Goal: Task Accomplishment & Management: Manage account settings

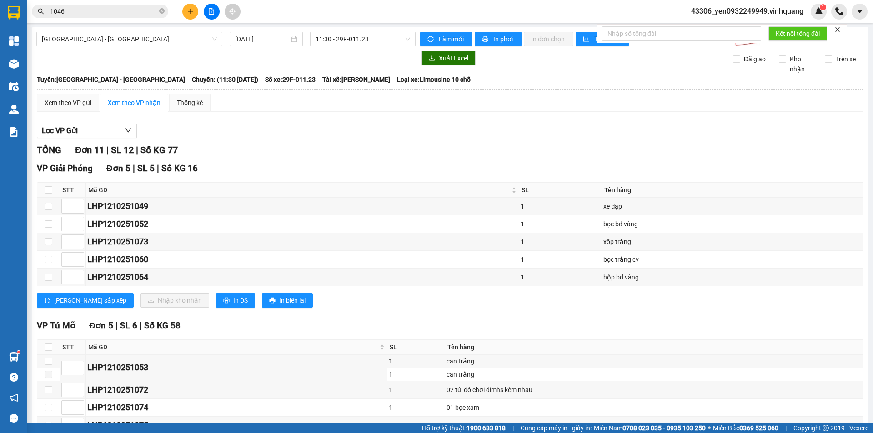
click at [765, 10] on span "43306_yen0932249949.vinhquang" at bounding box center [747, 10] width 127 height 11
click at [715, 31] on span "Đăng xuất" at bounding box center [752, 28] width 107 height 10
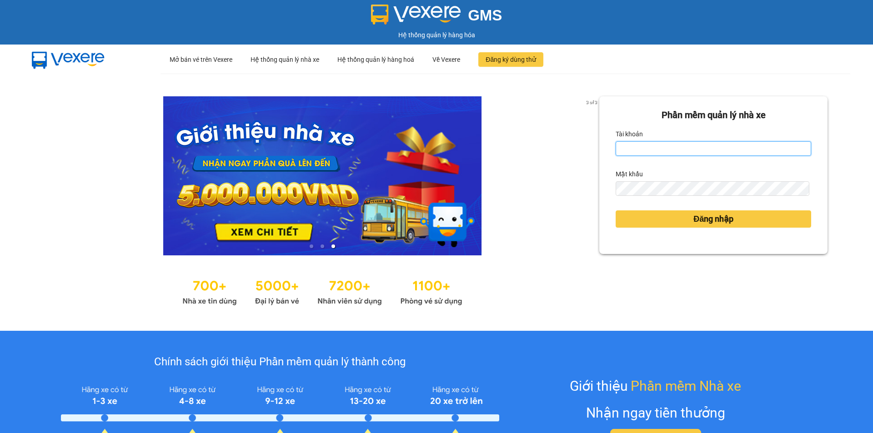
click at [687, 145] on input "Tài khoản" at bounding box center [714, 148] width 196 height 15
type input "chi0346058058.vinhquang"
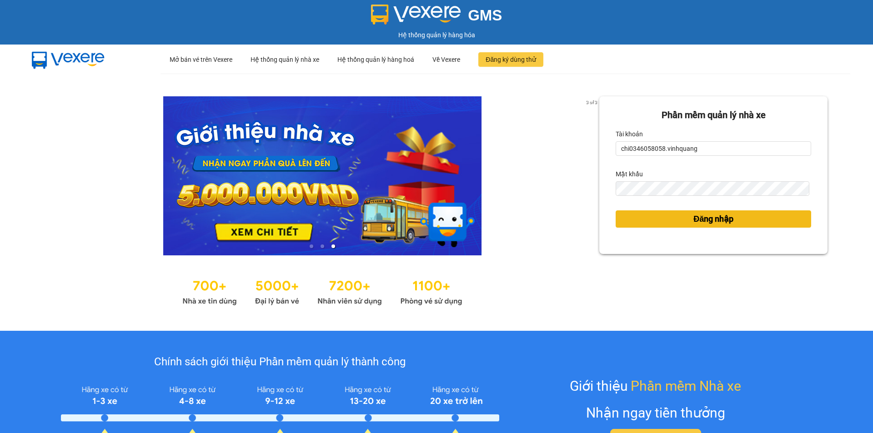
click at [718, 221] on span "Đăng nhập" at bounding box center [714, 219] width 40 height 13
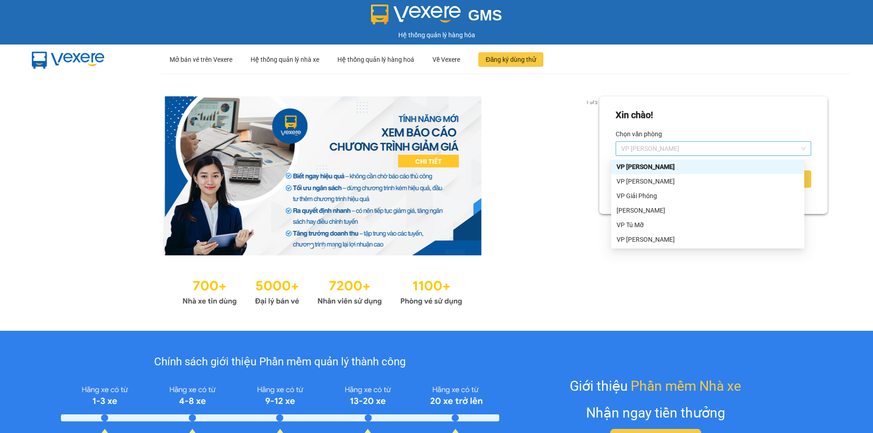
click at [698, 148] on span "VP [PERSON_NAME]" at bounding box center [713, 149] width 185 height 14
click at [669, 183] on div "VP [PERSON_NAME]" at bounding box center [708, 181] width 182 height 10
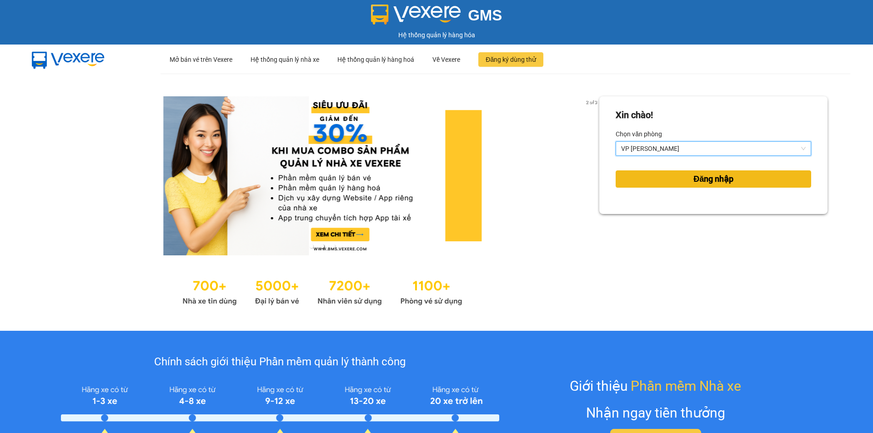
click at [721, 177] on span "Đăng nhập" at bounding box center [714, 179] width 40 height 13
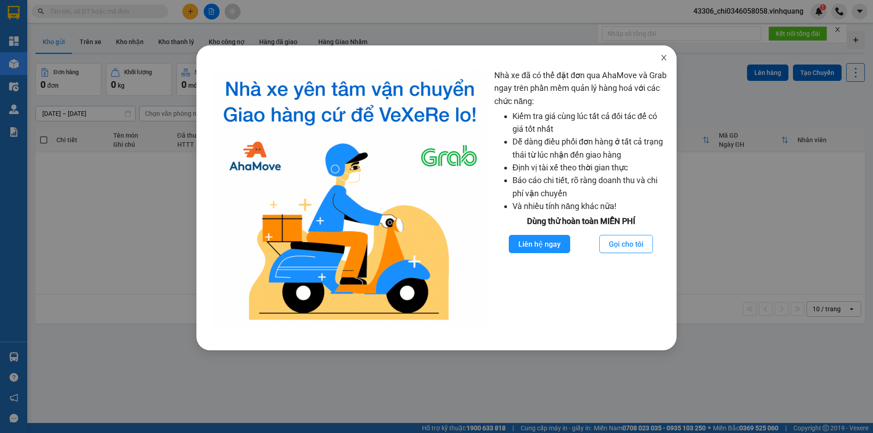
click at [664, 54] on span "Close" at bounding box center [663, 57] width 25 height 25
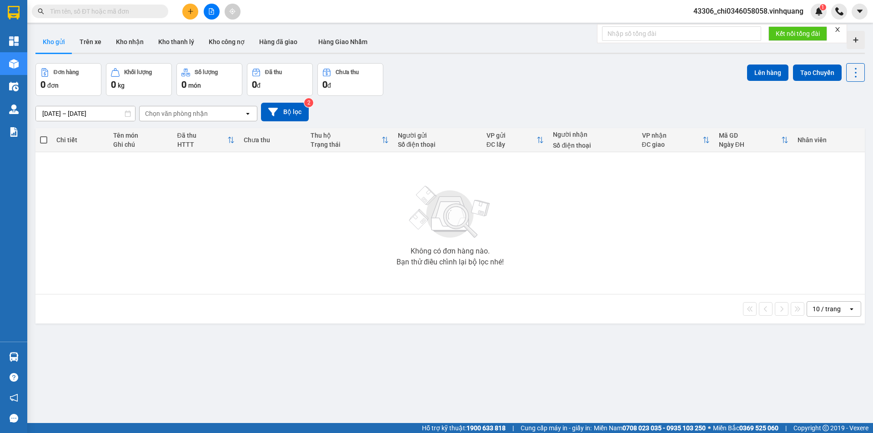
click at [141, 12] on input "text" at bounding box center [103, 11] width 107 height 10
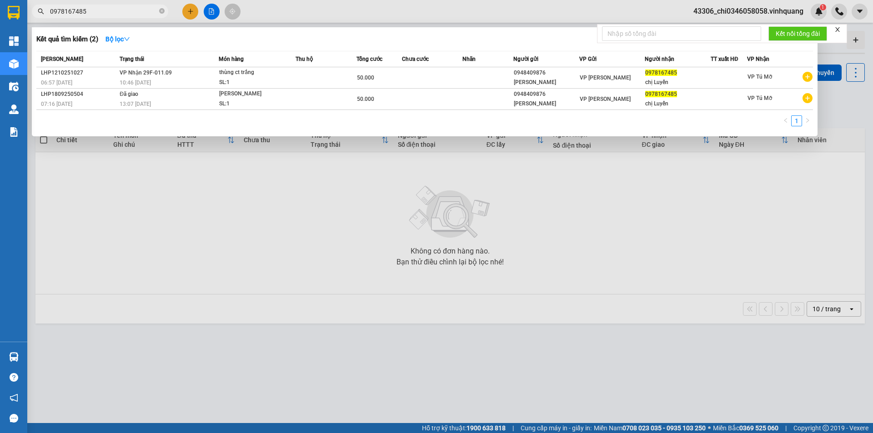
type input "0978167485"
drag, startPoint x: 245, startPoint y: 211, endPoint x: 236, endPoint y: 200, distance: 14.8
click at [244, 212] on div at bounding box center [436, 216] width 873 height 433
